Goal: Task Accomplishment & Management: Use online tool/utility

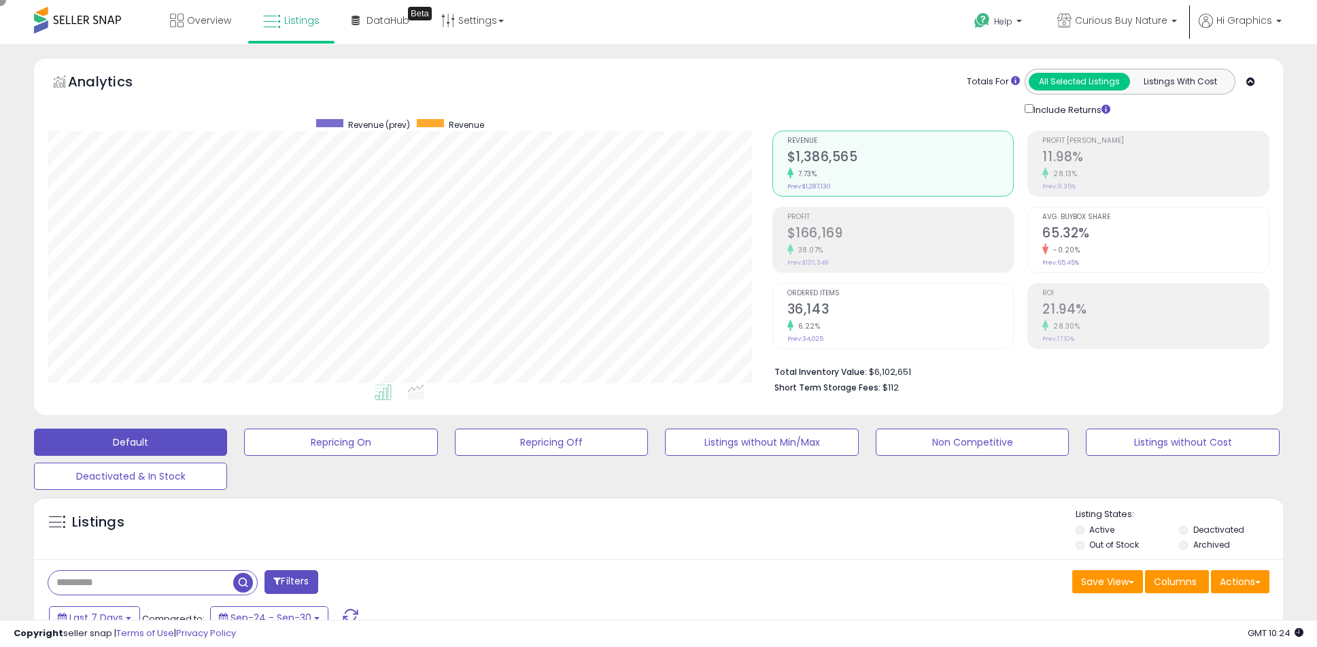
scroll to position [279, 725]
click at [1124, 20] on span "Curious Buy Nature" at bounding box center [1121, 21] width 92 height 14
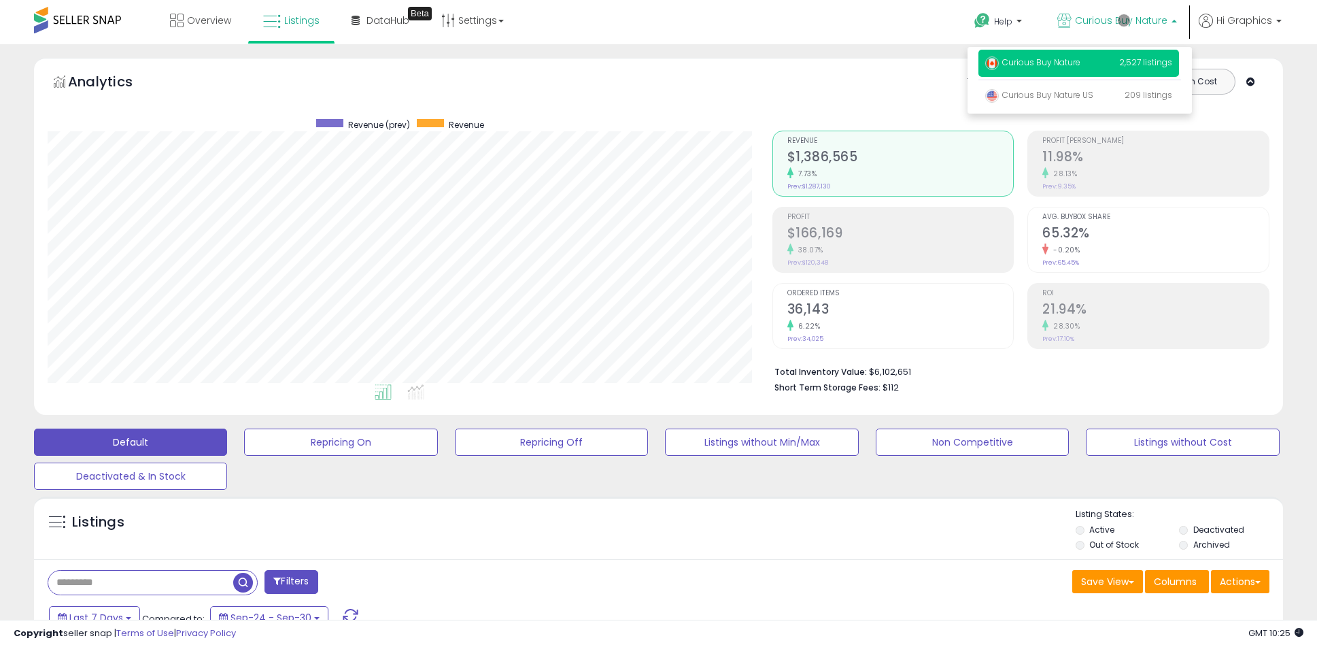
click at [1081, 65] on p "Curious Buy Nature 2,527 listings" at bounding box center [1079, 63] width 201 height 27
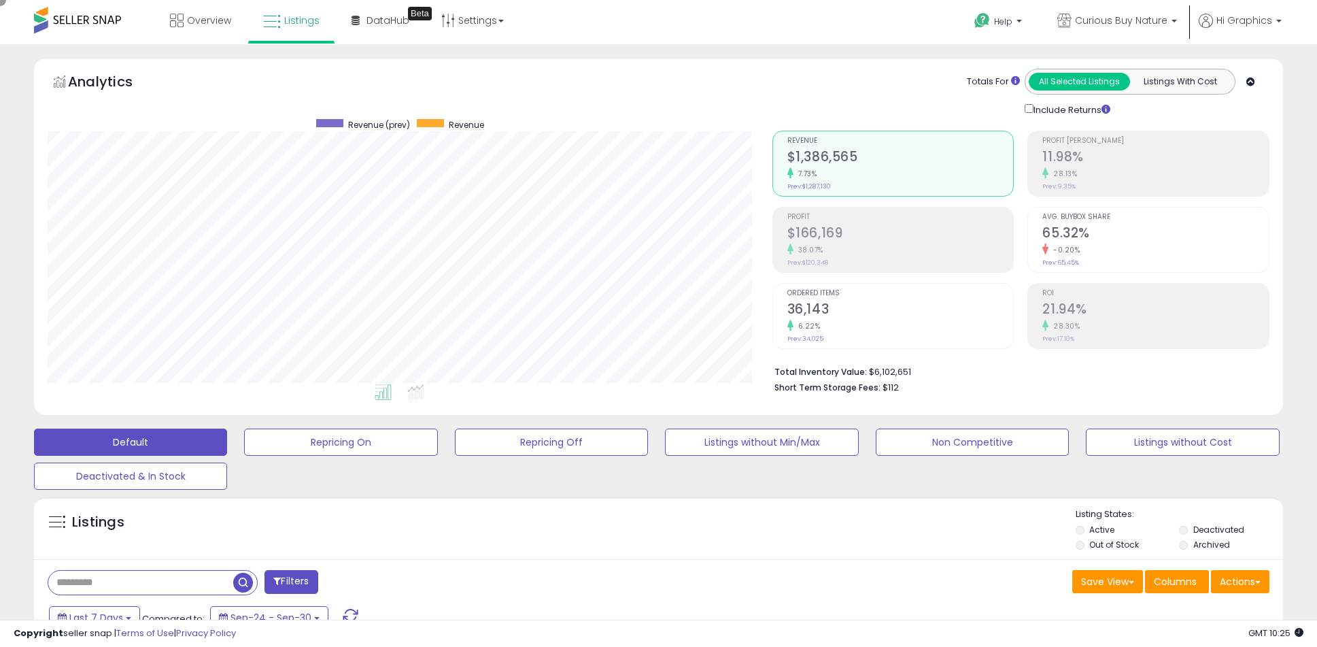
scroll to position [294, 0]
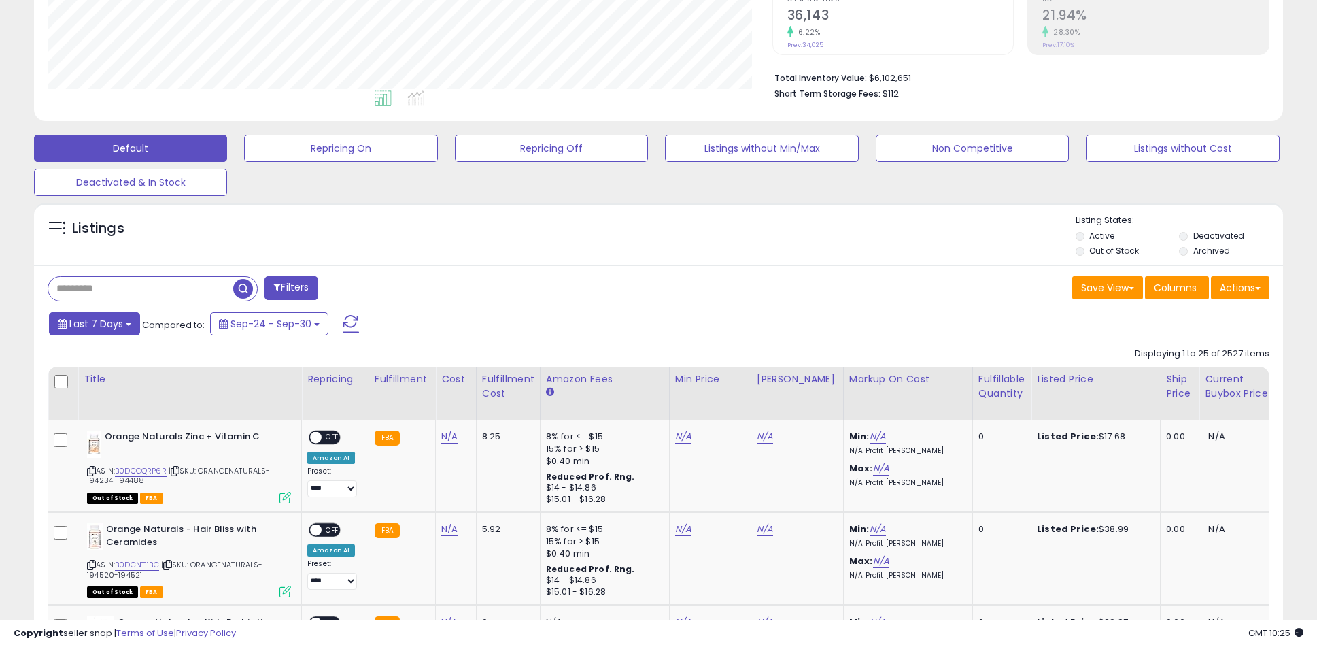
click at [94, 323] on span "Last 7 Days" at bounding box center [96, 324] width 54 height 14
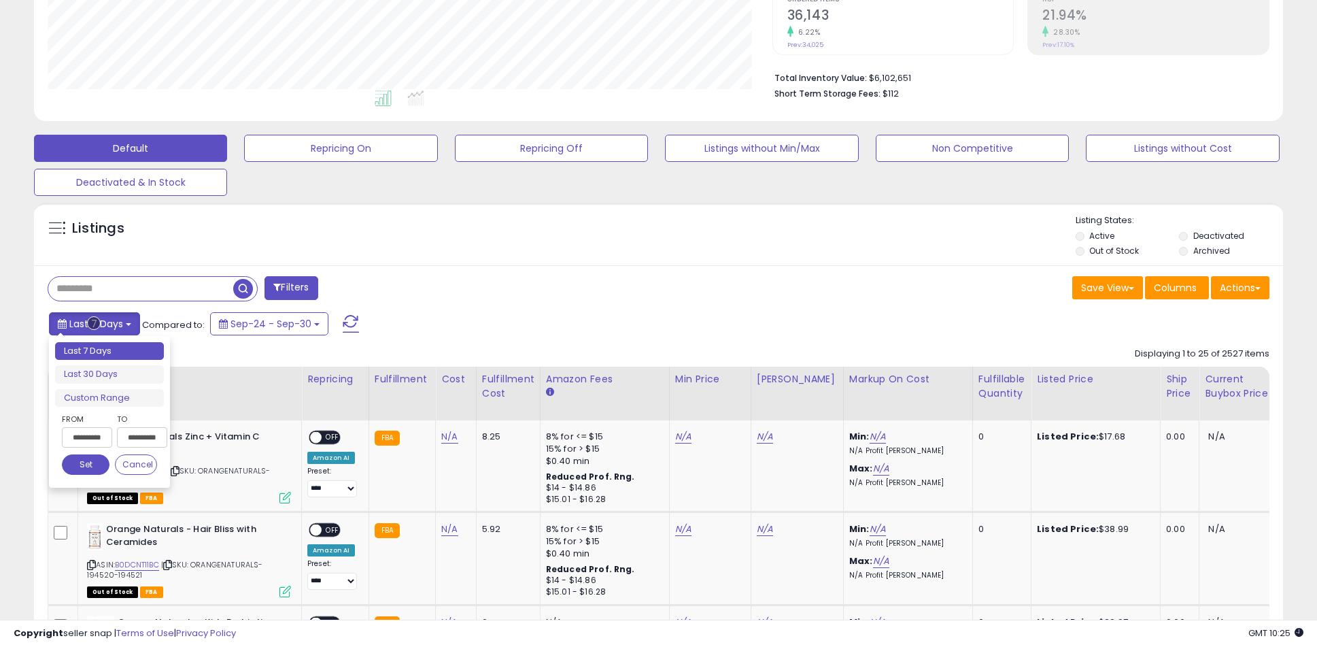
type input "**********"
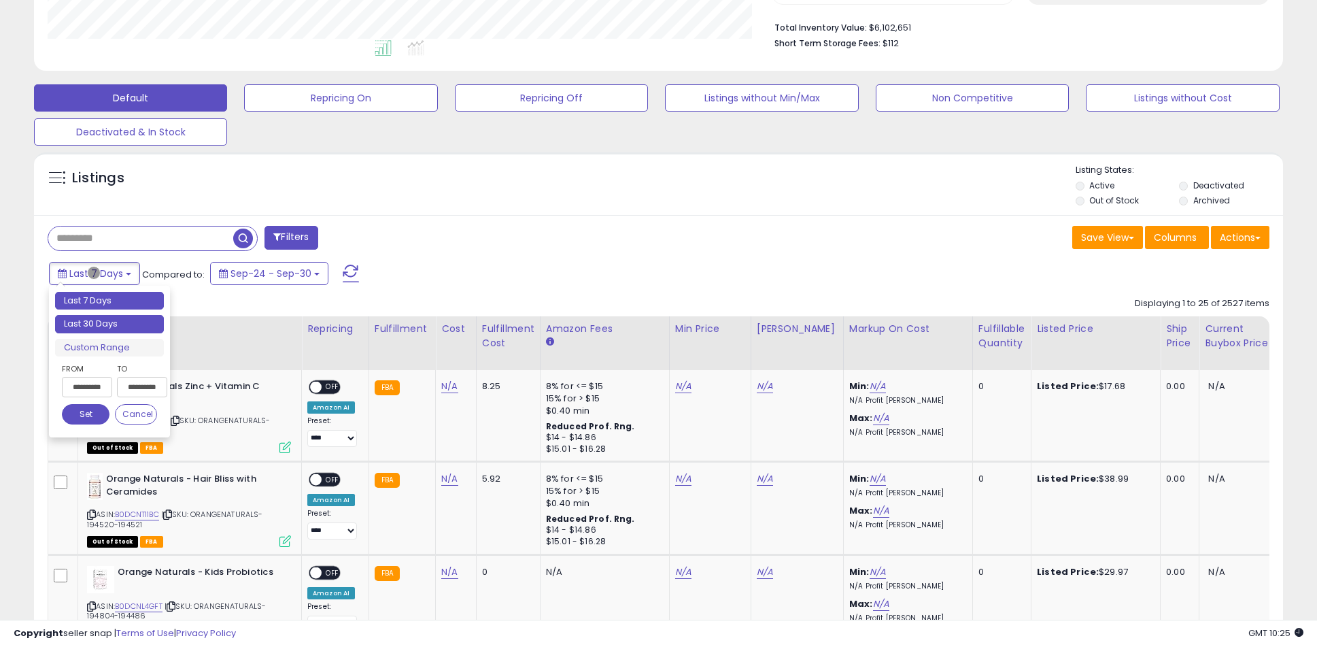
click at [110, 324] on li "Last 30 Days" at bounding box center [109, 324] width 109 height 18
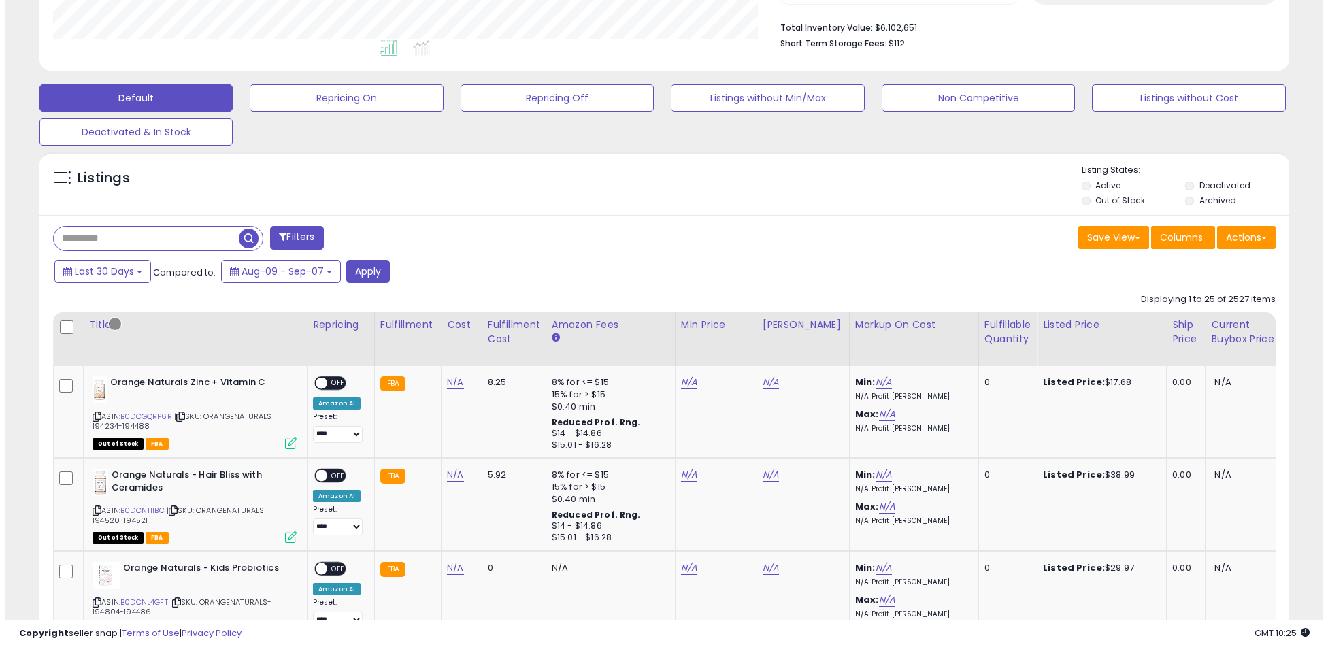
scroll to position [258, 0]
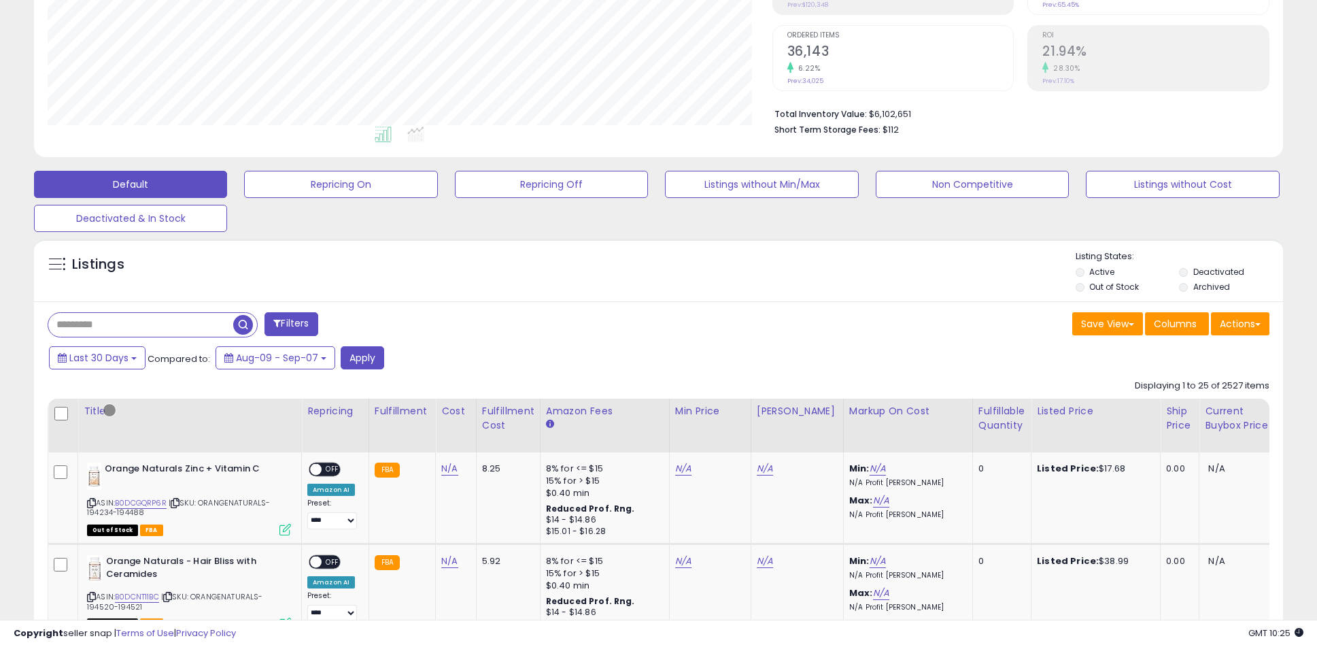
click at [292, 324] on button "Filters" at bounding box center [291, 324] width 53 height 24
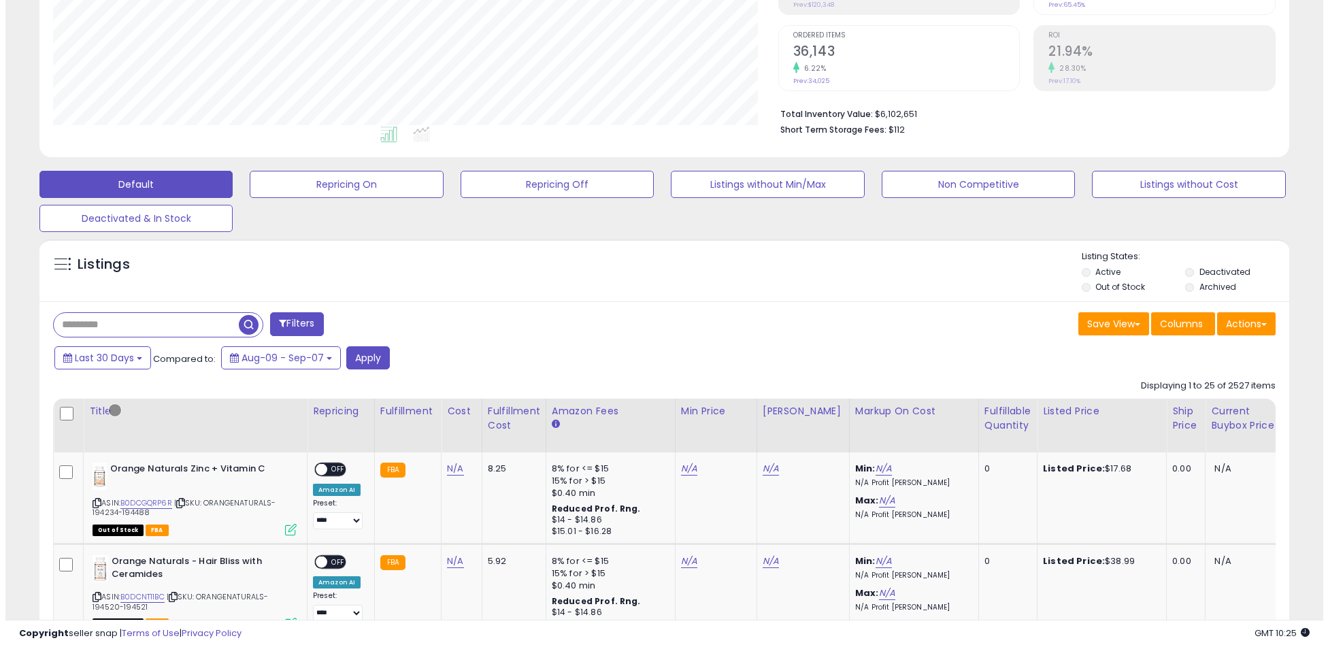
scroll to position [279, 730]
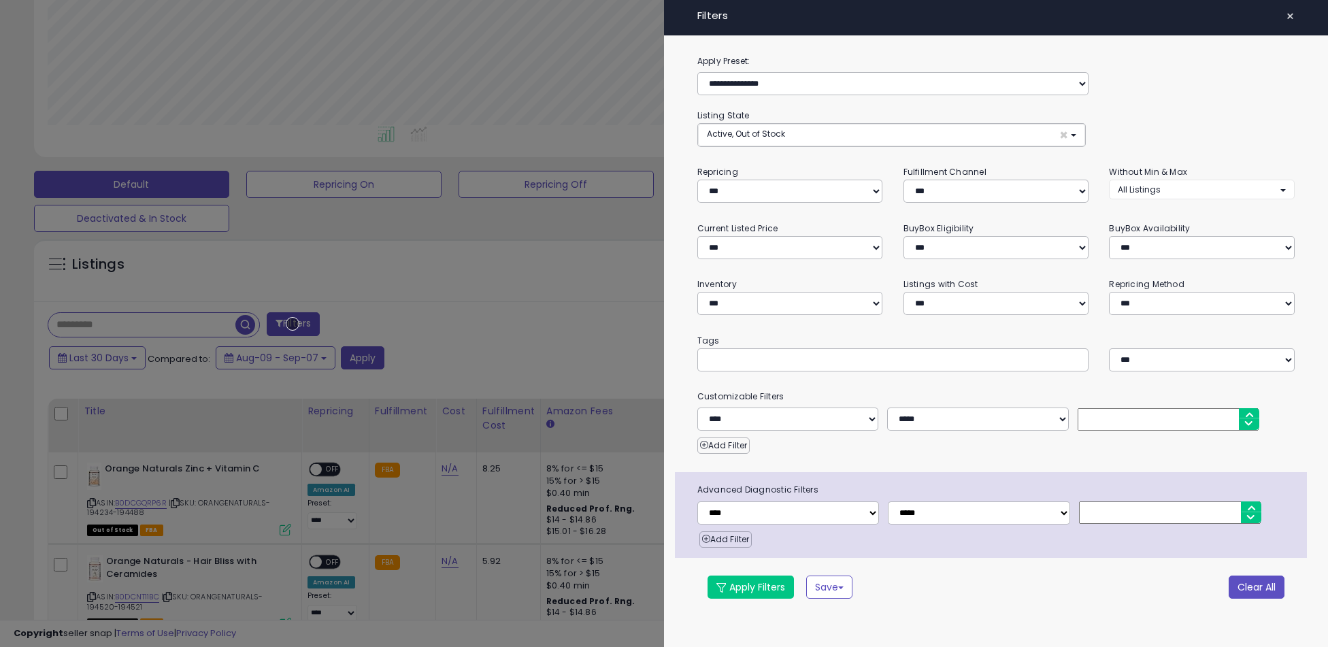
click at [1256, 586] on button "Clear All" at bounding box center [1256, 586] width 56 height 23
select select "*"
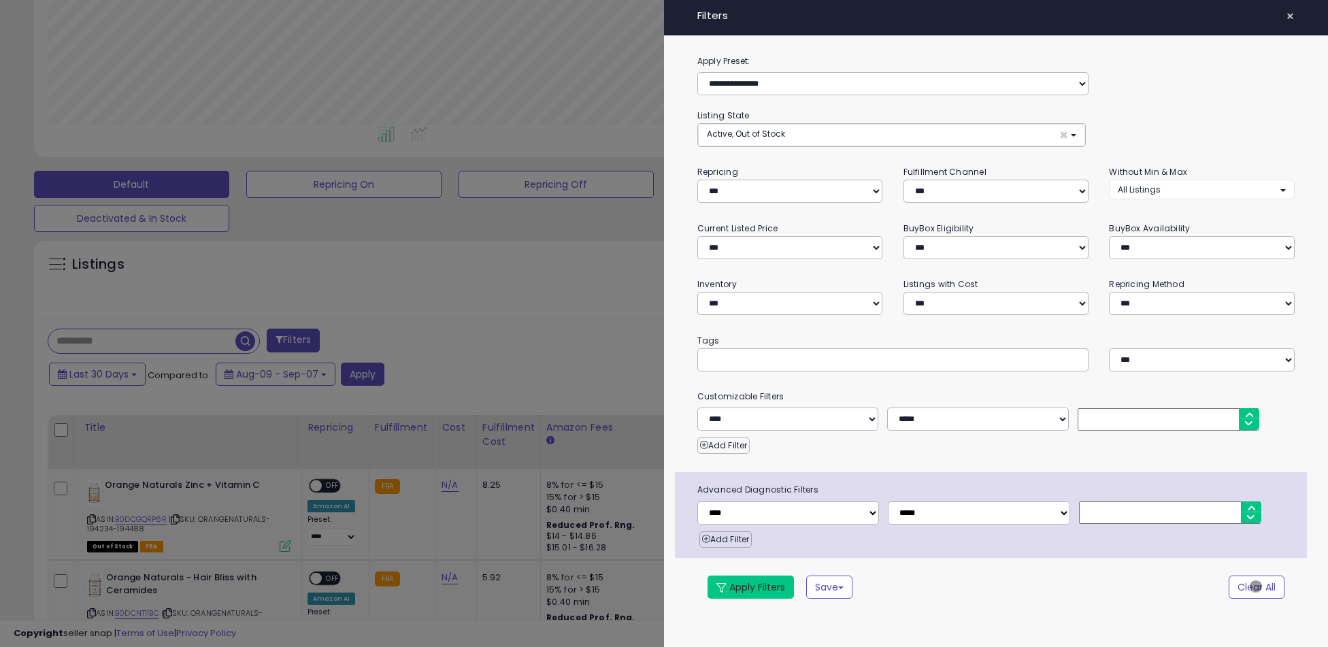
click at [751, 586] on button "Apply Filters" at bounding box center [750, 586] width 86 height 23
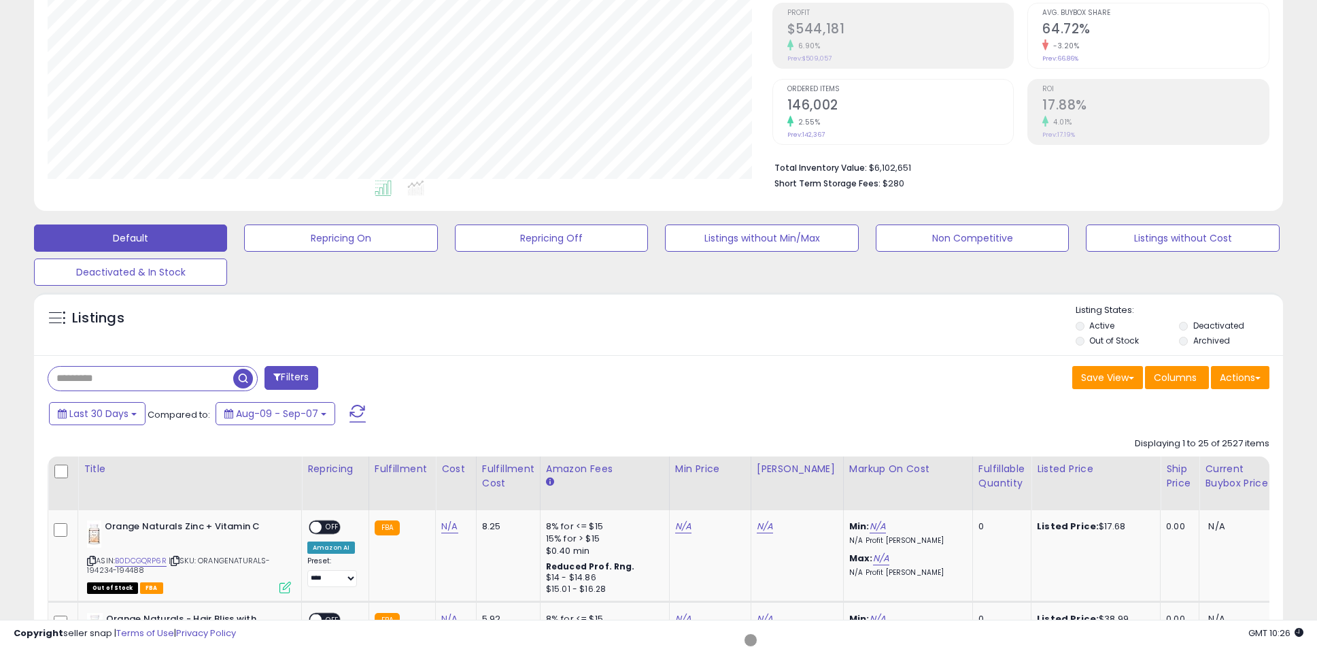
scroll to position [257, 0]
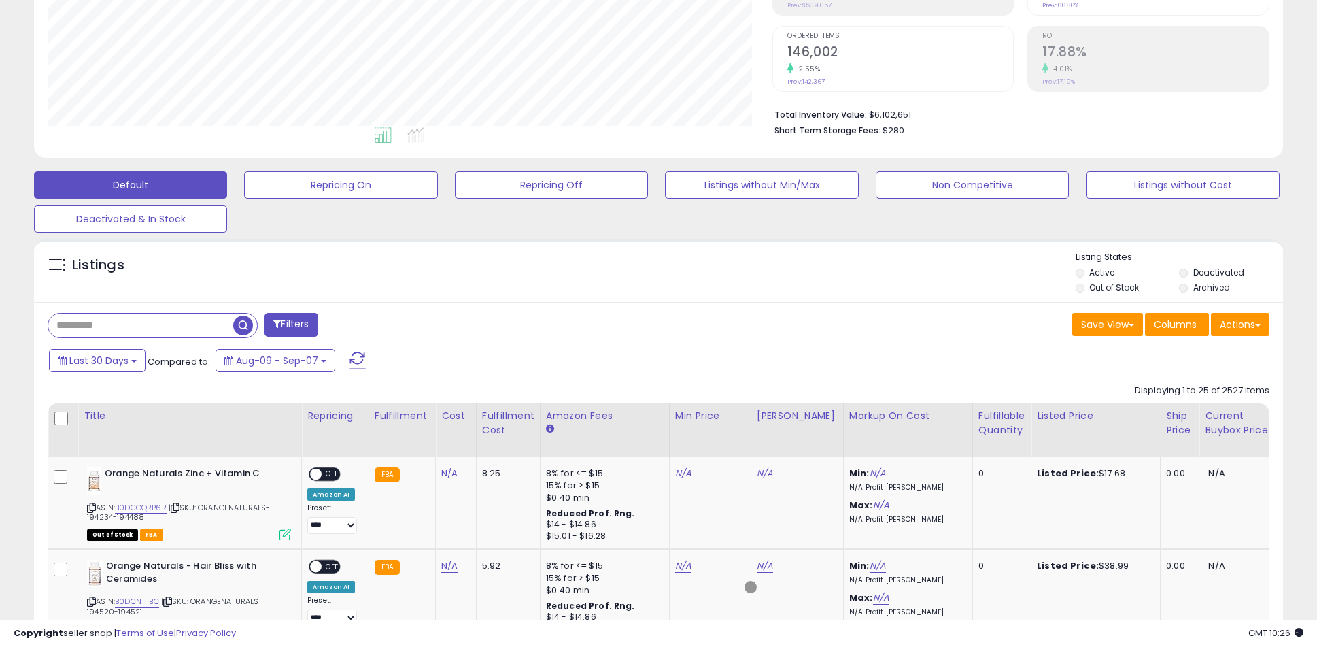
click at [245, 323] on span "button" at bounding box center [243, 326] width 20 height 20
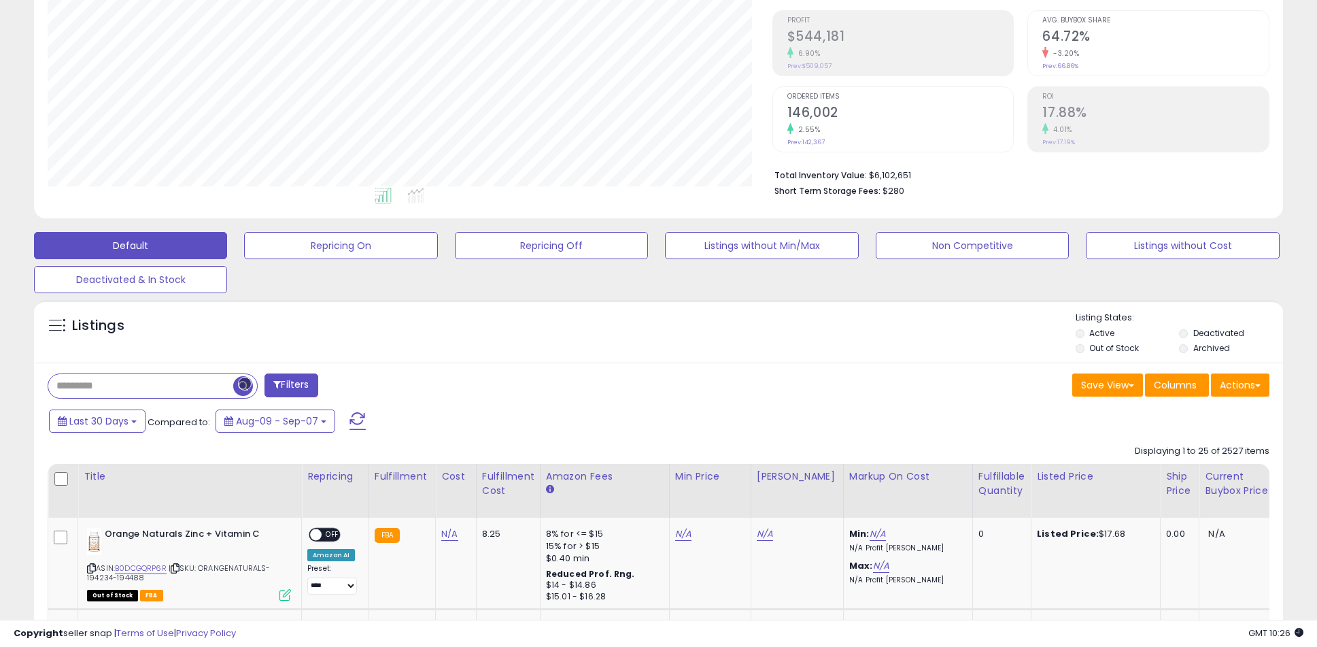
scroll to position [258, 0]
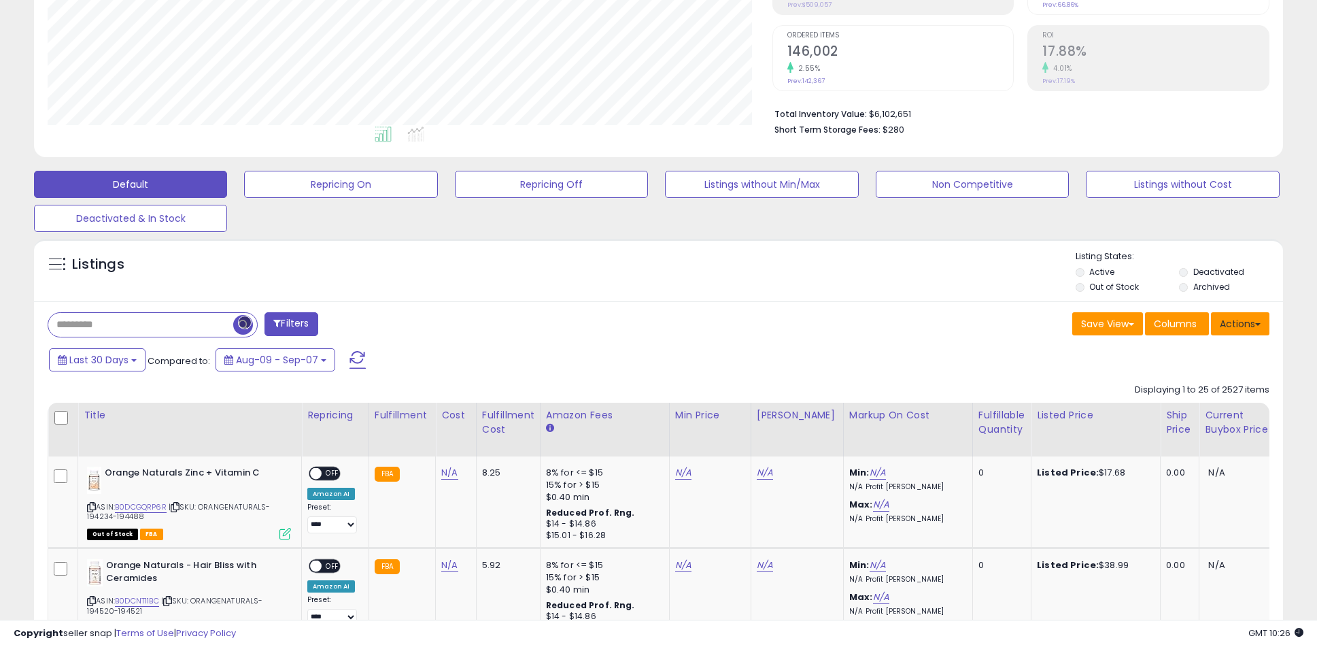
click at [1241, 323] on button "Actions" at bounding box center [1240, 323] width 58 height 23
click at [1185, 410] on link "Export All Columns" at bounding box center [1185, 410] width 149 height 21
